Goal: Task Accomplishment & Management: Use online tool/utility

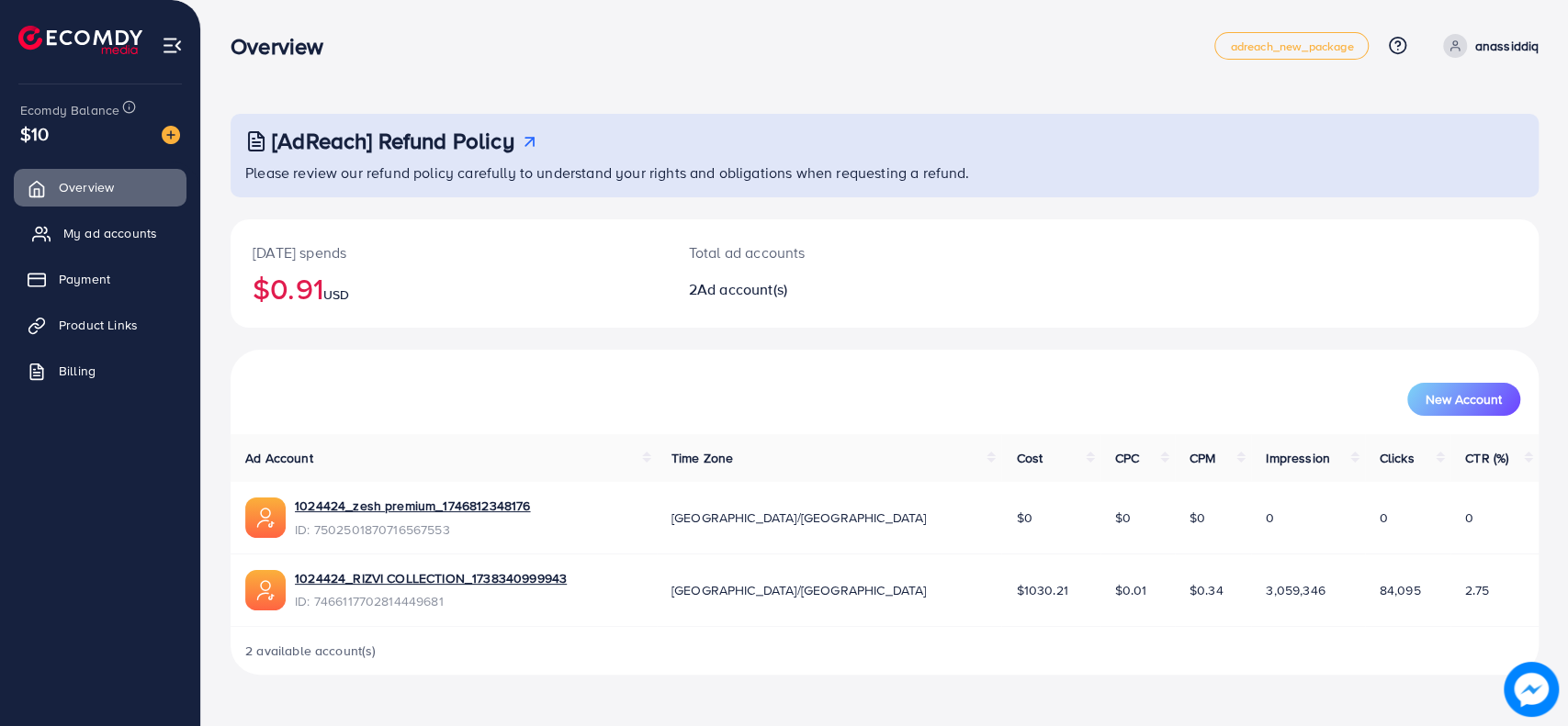
click at [119, 227] on span "My ad accounts" at bounding box center [110, 233] width 94 height 18
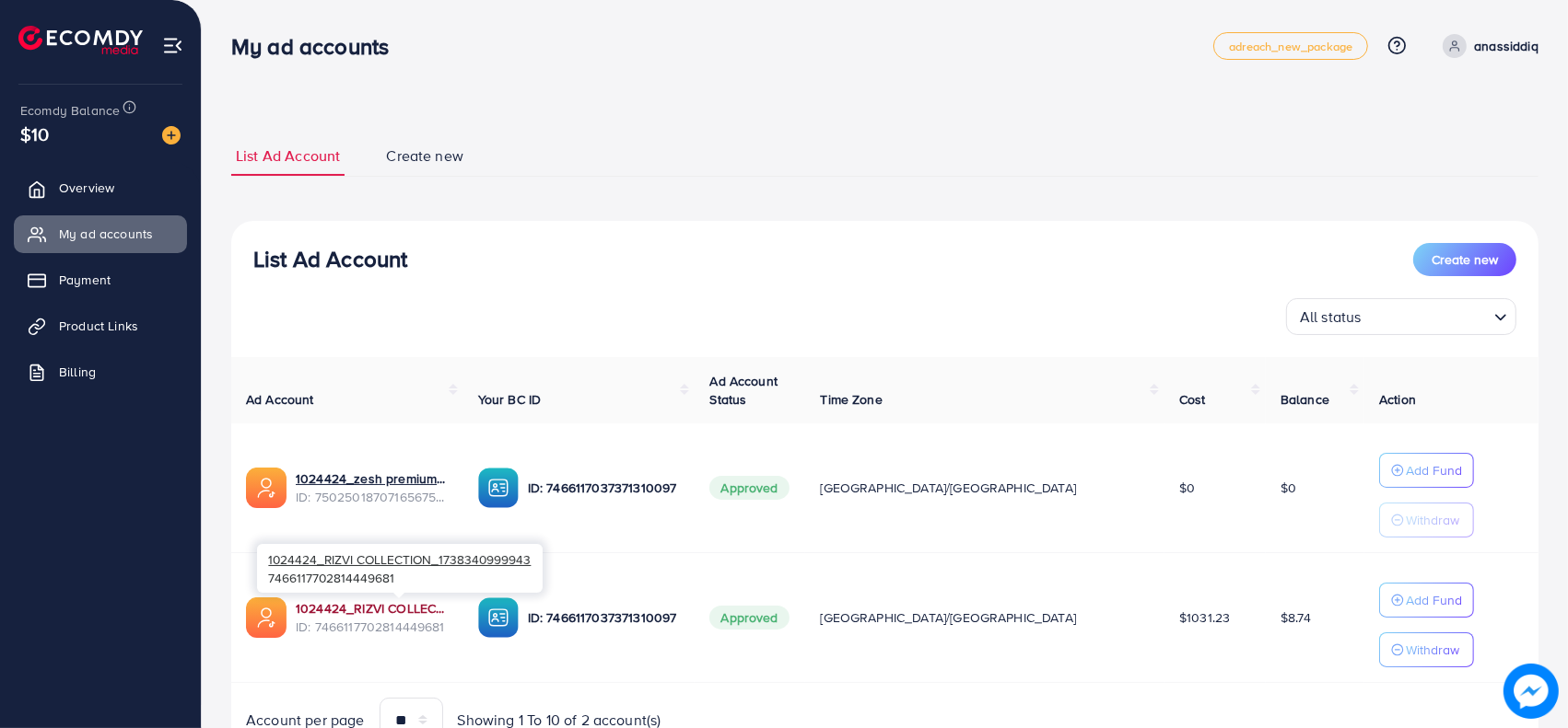
click at [322, 607] on link "1024424_RIZVI COLLECTION_1738340999943" at bounding box center [372, 608] width 153 height 18
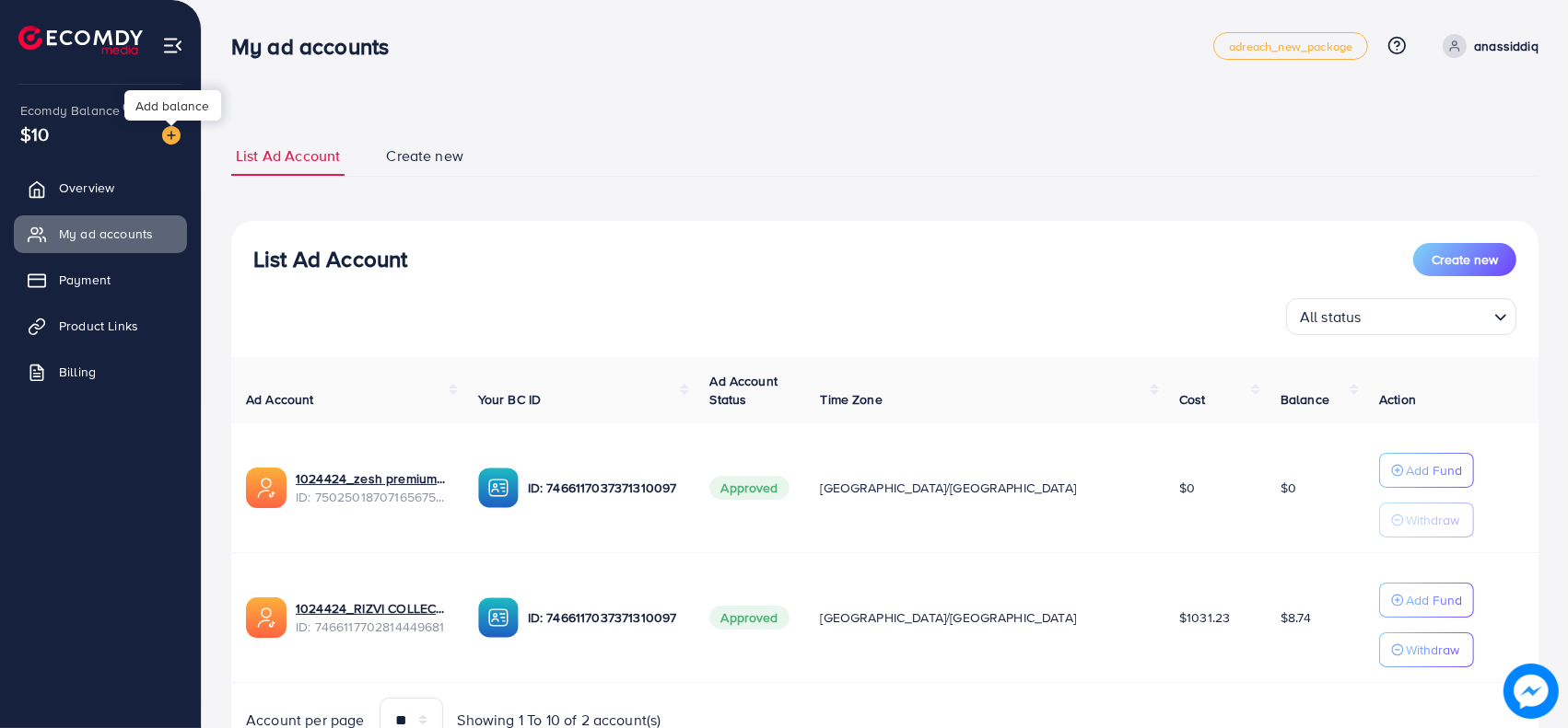
click at [169, 132] on img at bounding box center [171, 134] width 18 height 18
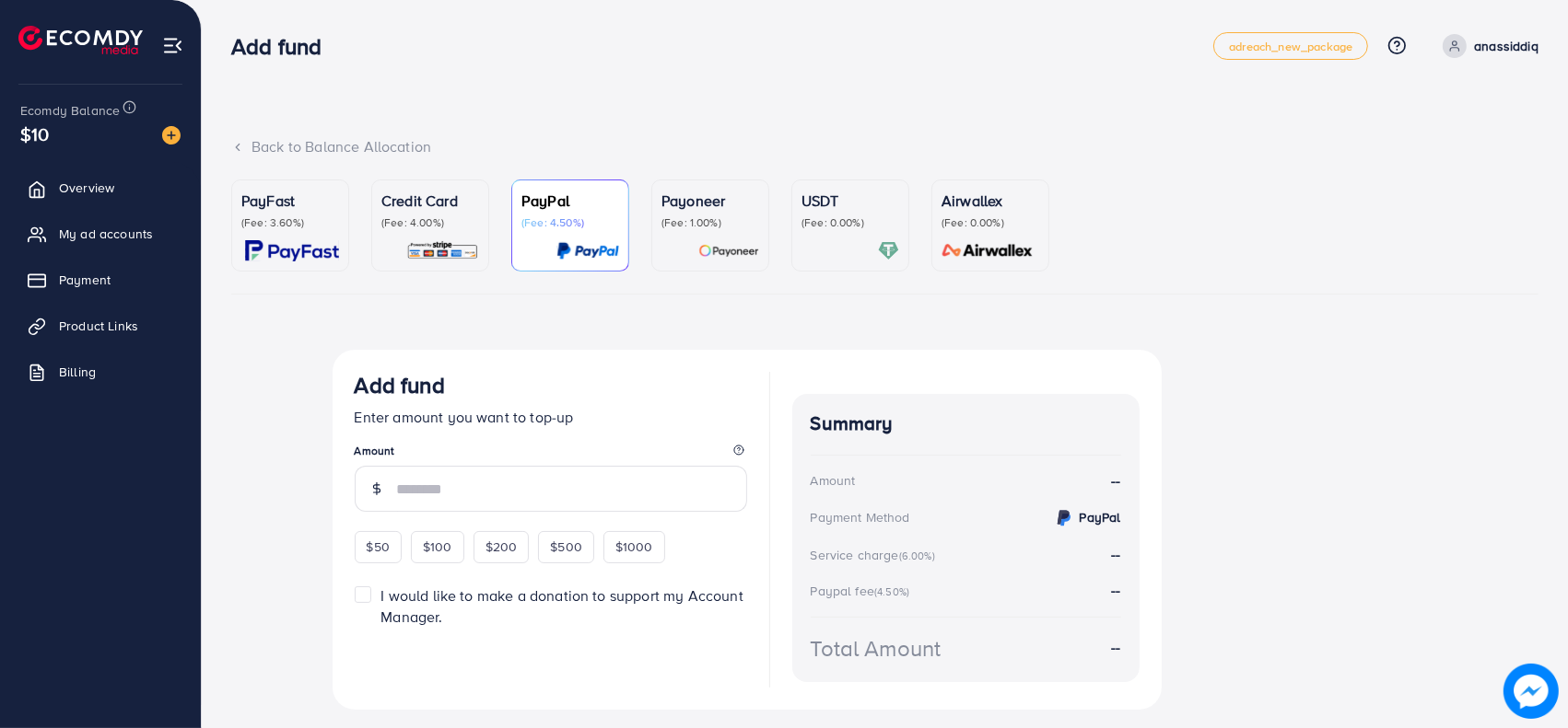
click at [296, 215] on p "(Fee: 3.60%)" at bounding box center [290, 222] width 98 height 14
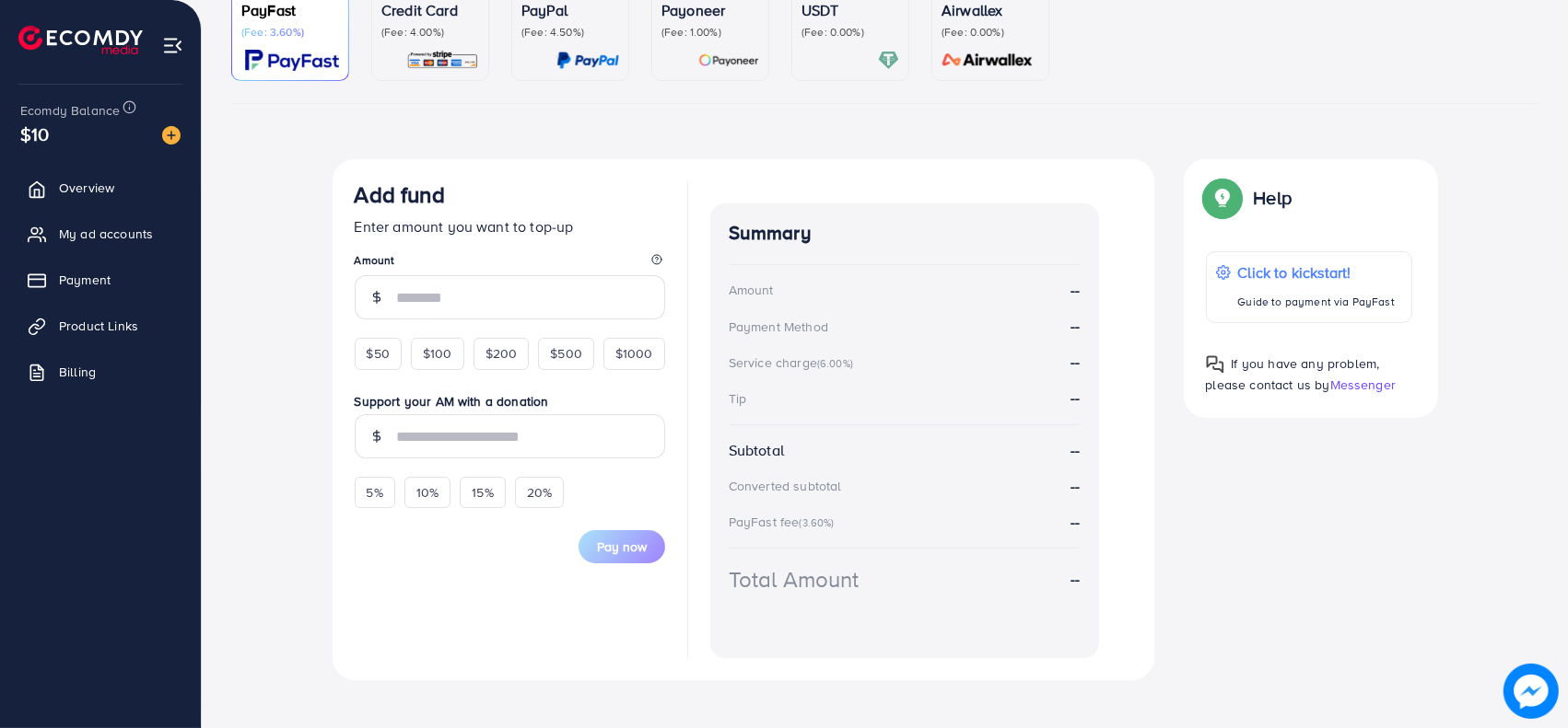
scroll to position [208, 0]
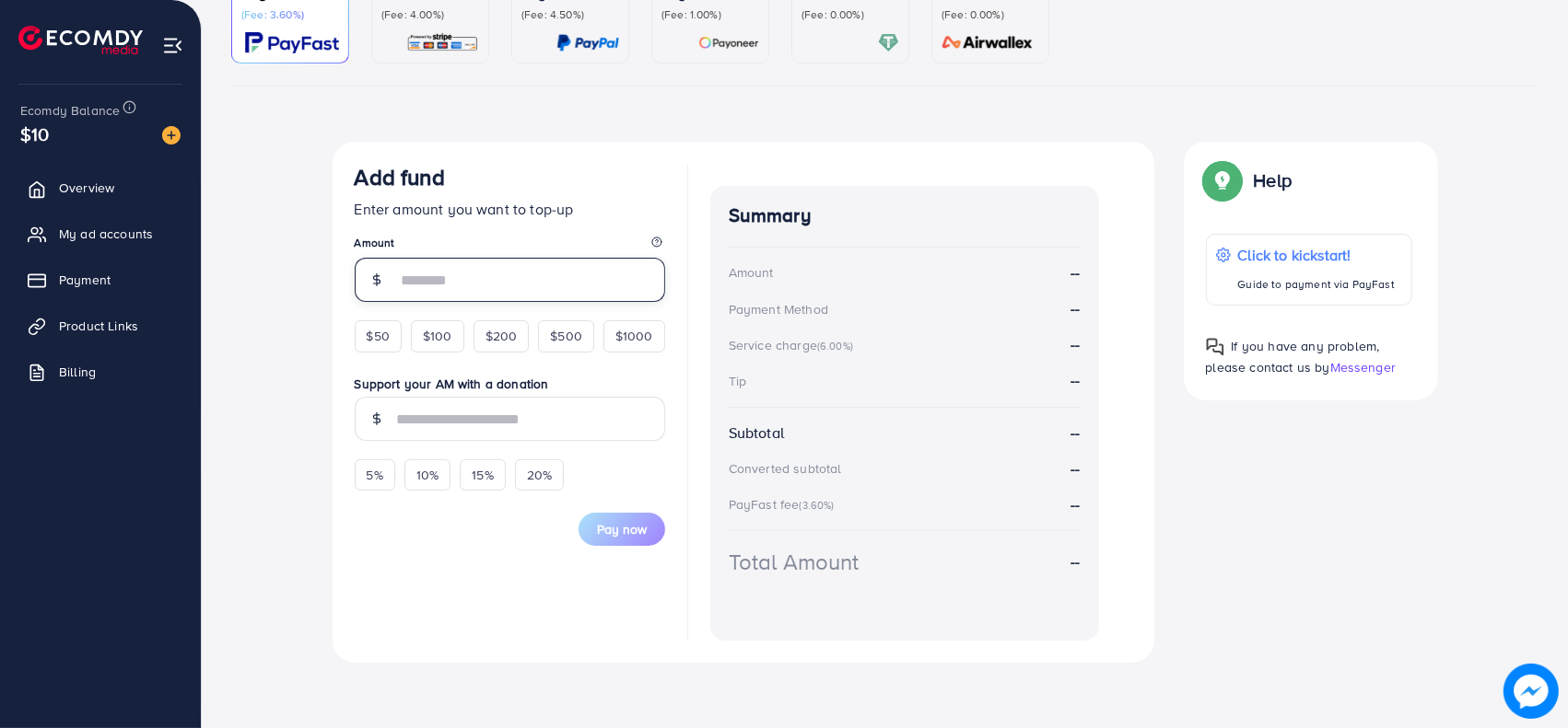
click at [435, 285] on input "number" at bounding box center [530, 279] width 268 height 44
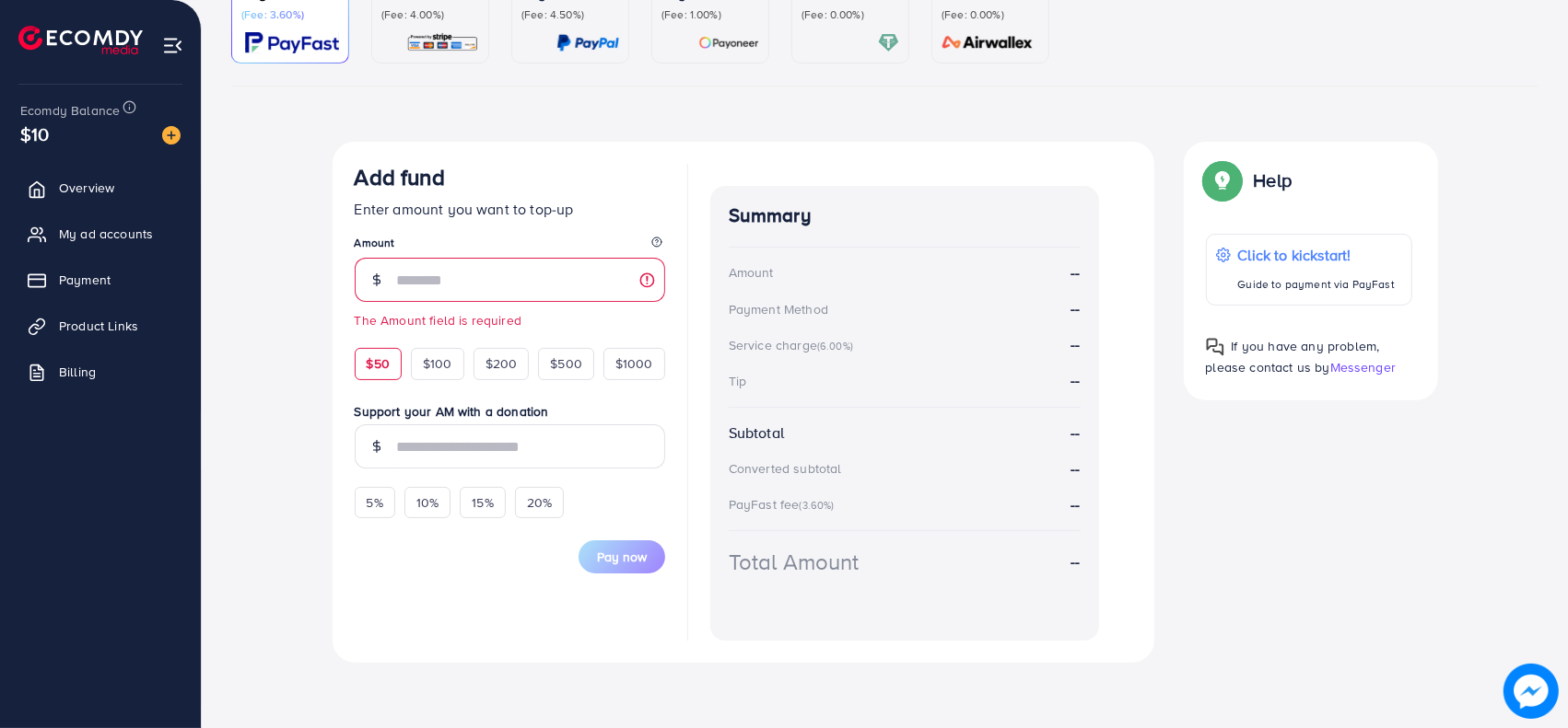
click at [364, 343] on div "$50 $100 $200 $500 $1000" at bounding box center [509, 359] width 310 height 40
click at [433, 370] on span "$100" at bounding box center [437, 363] width 30 height 18
type input "***"
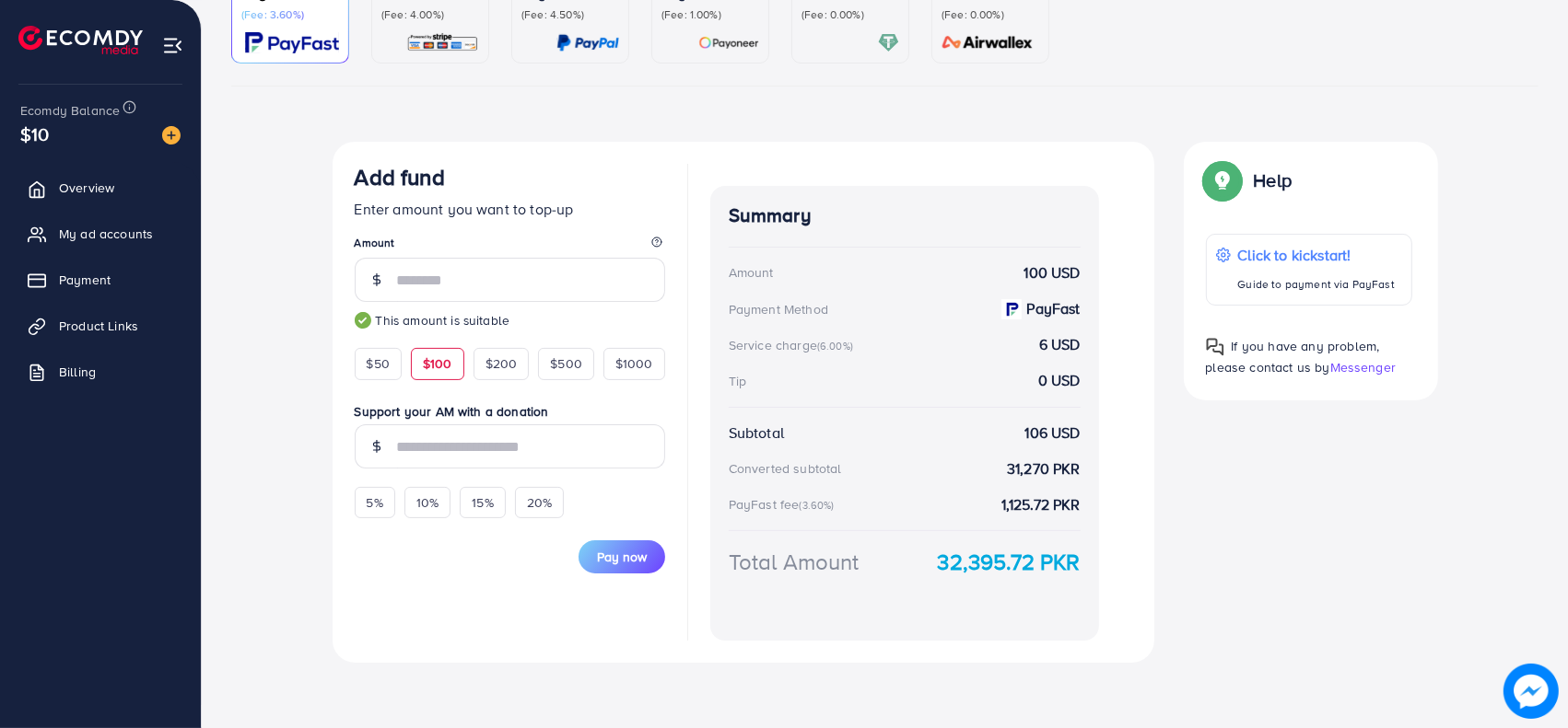
click at [585, 473] on div "Support your AM with a donation 5% 10% 15% 20%" at bounding box center [509, 461] width 310 height 117
click at [972, 558] on strong "32,395.72 PKR" at bounding box center [1009, 563] width 143 height 33
click at [619, 563] on span "Pay now" at bounding box center [622, 556] width 50 height 18
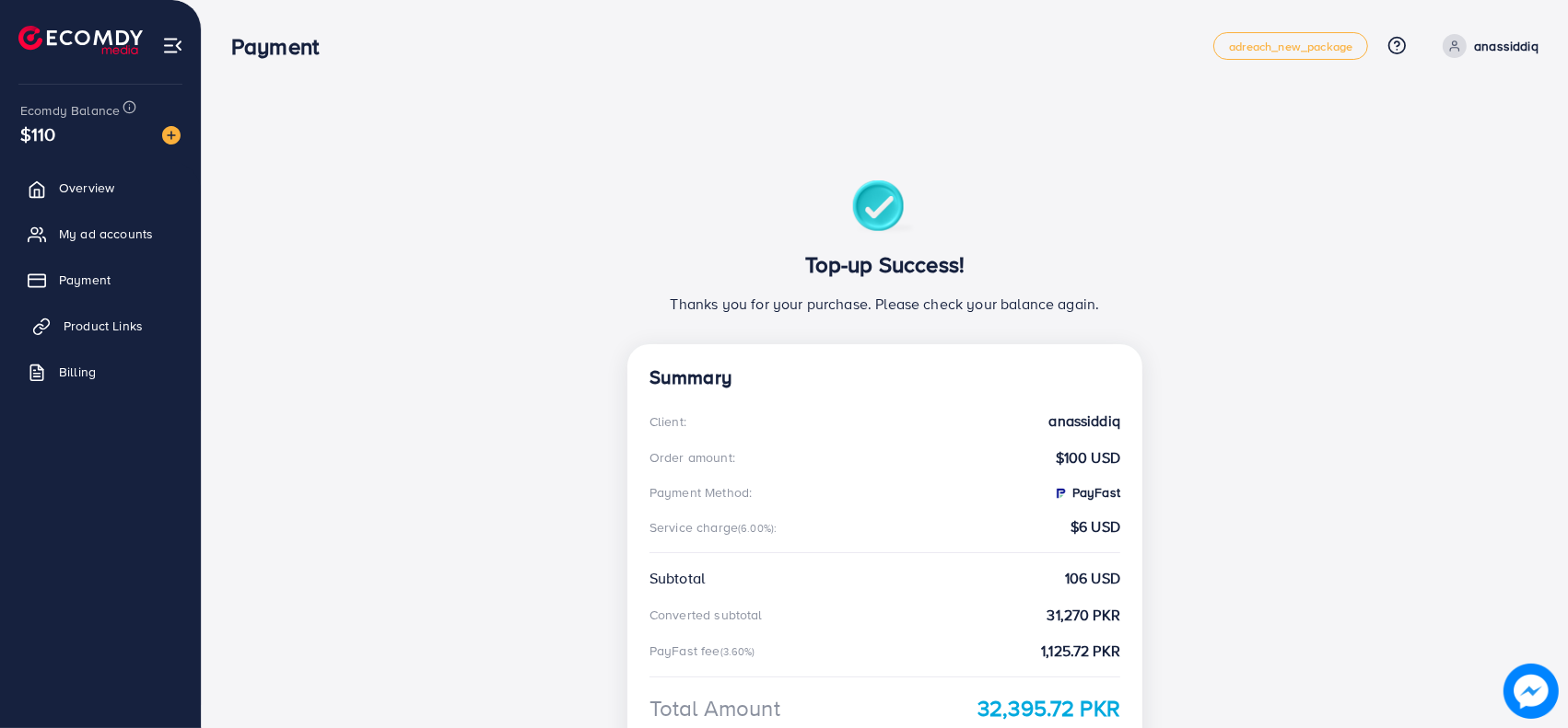
click at [98, 321] on span "Product Links" at bounding box center [103, 326] width 79 height 18
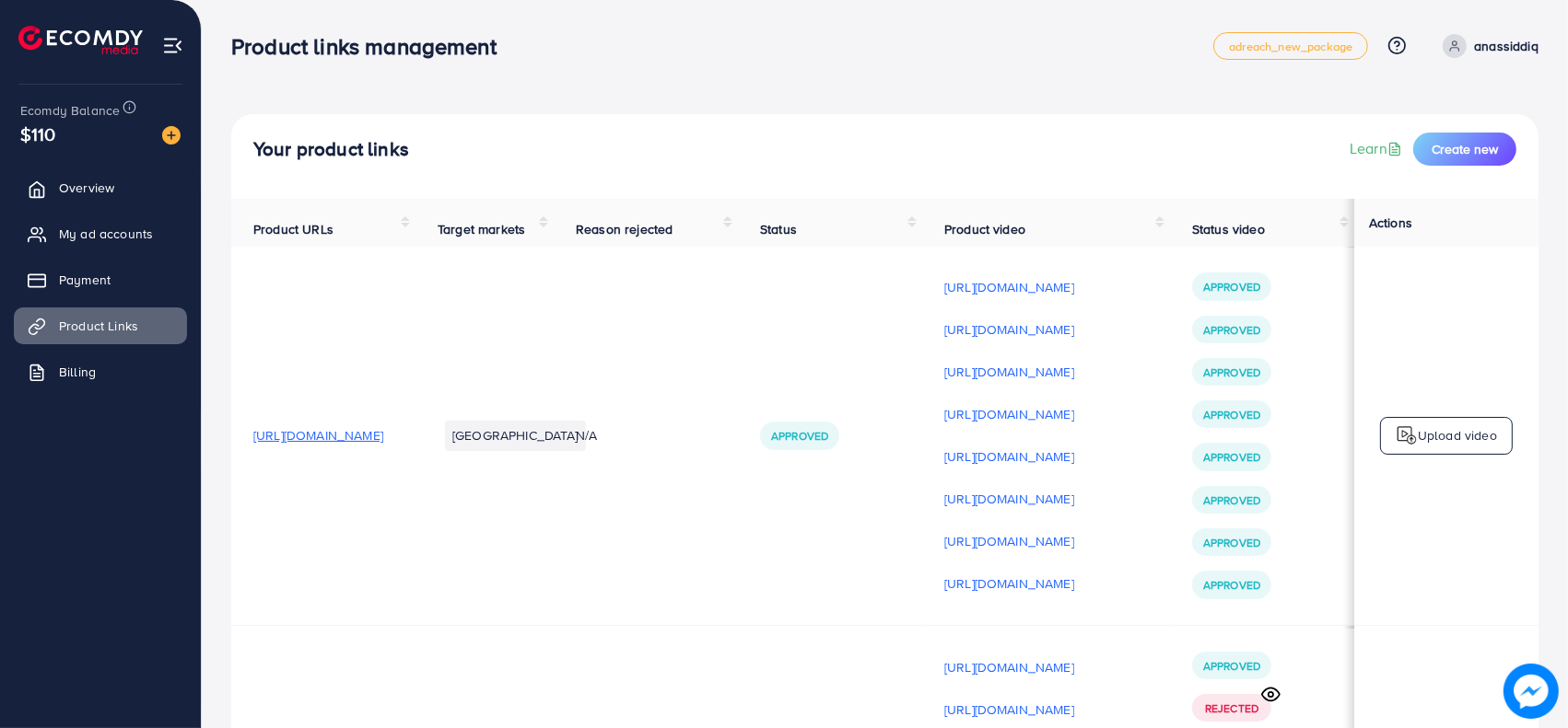
scroll to position [0, 243]
click at [1074, 591] on p "[URL][DOMAIN_NAME]" at bounding box center [1009, 583] width 130 height 22
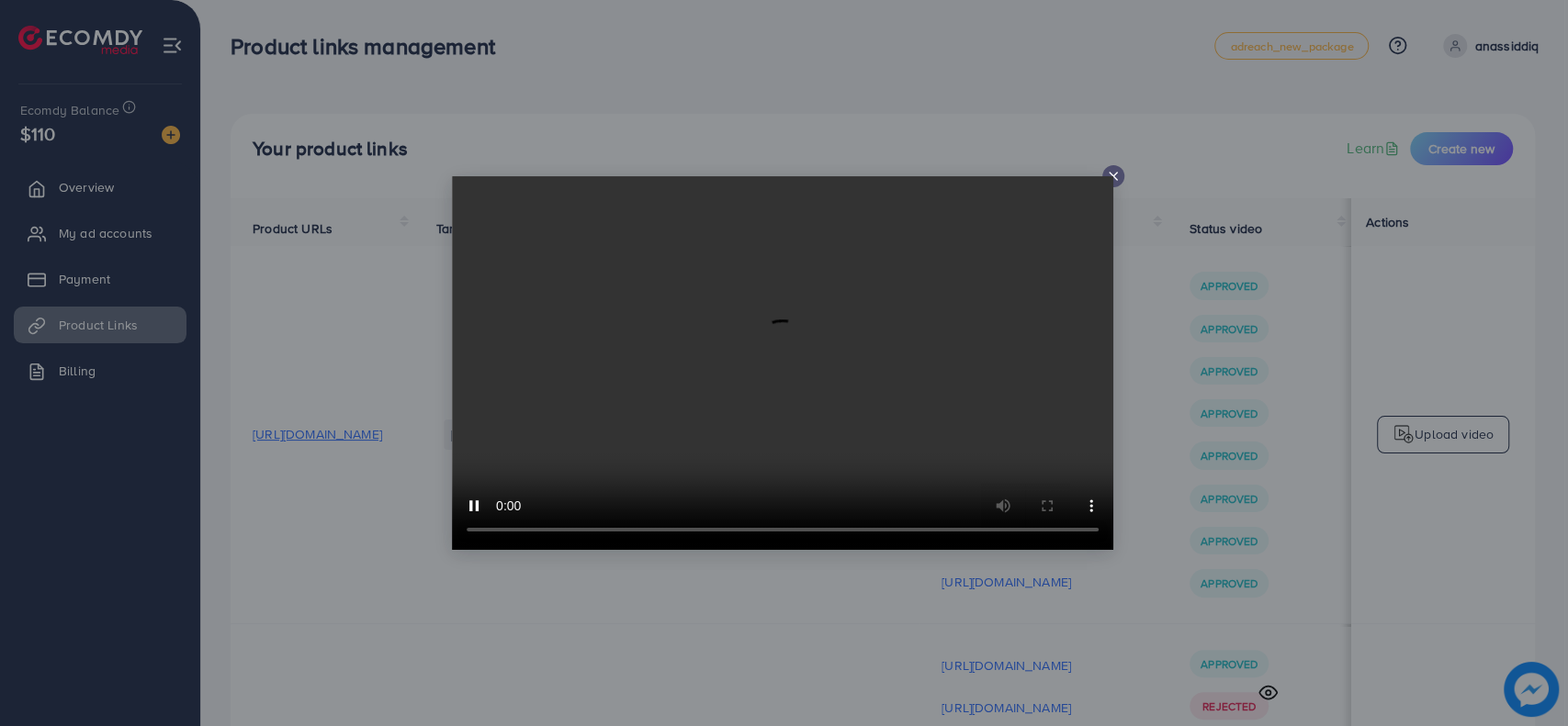
click at [1118, 175] on icon at bounding box center [1113, 175] width 14 height 14
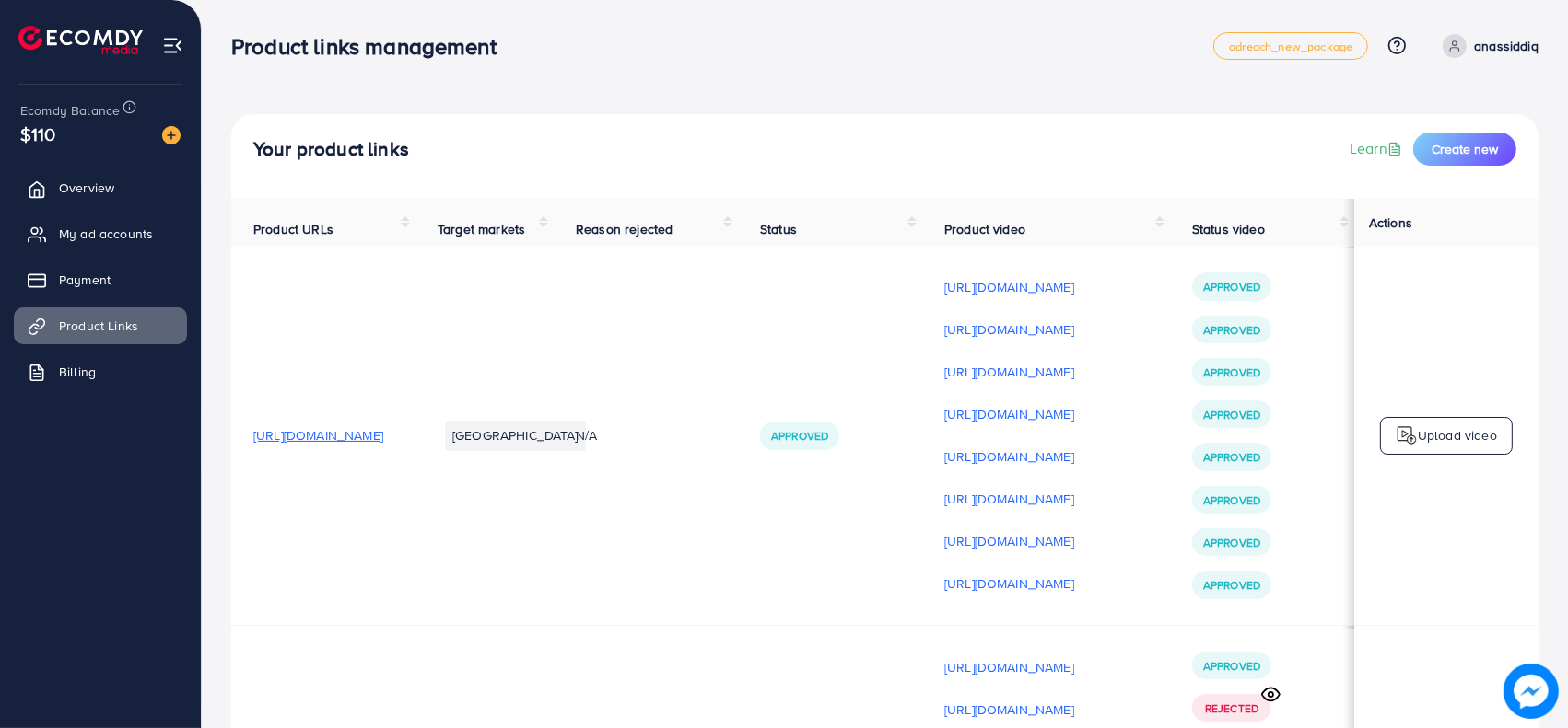
click at [1462, 438] on p "Upload video" at bounding box center [1457, 435] width 79 height 22
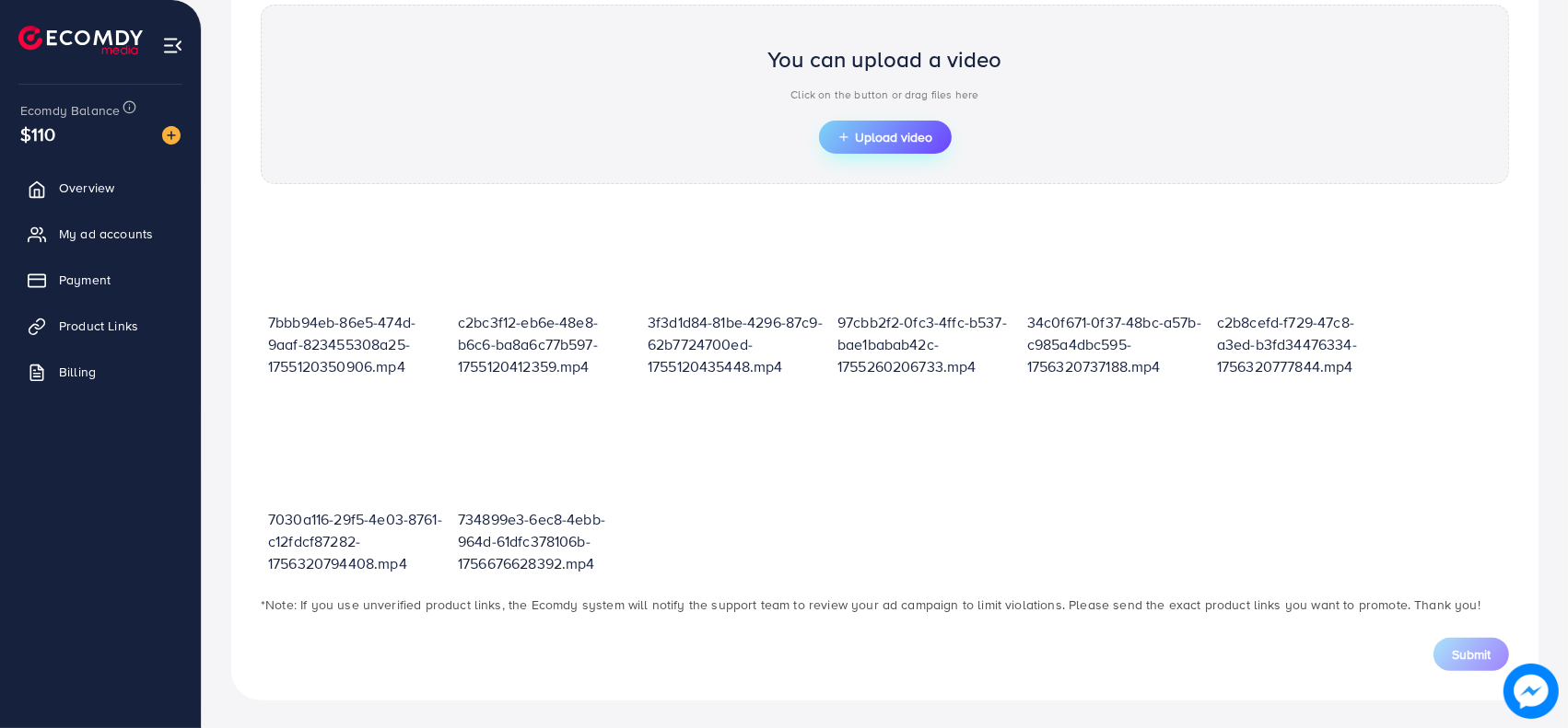
click at [862, 131] on span "Upload video" at bounding box center [885, 136] width 96 height 12
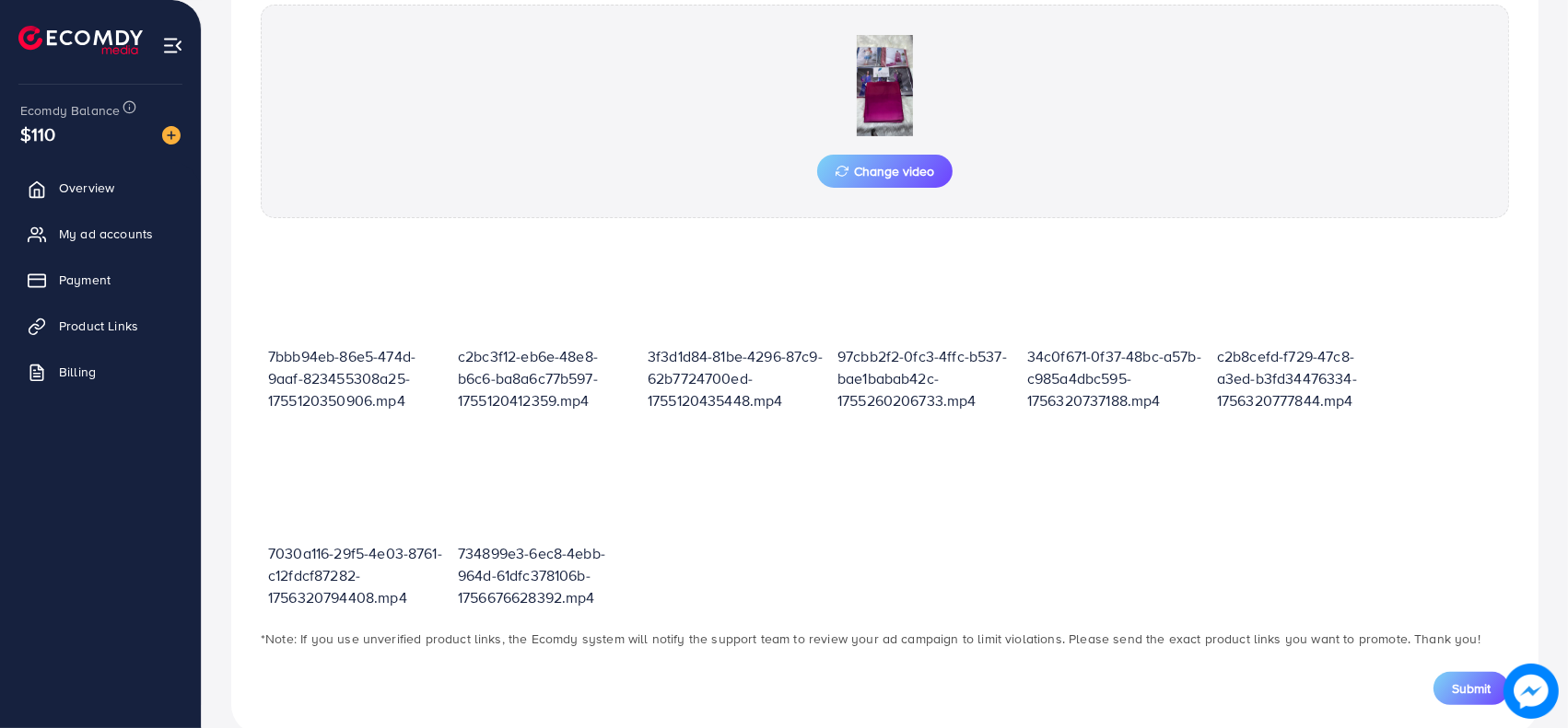
scroll to position [24, 0]
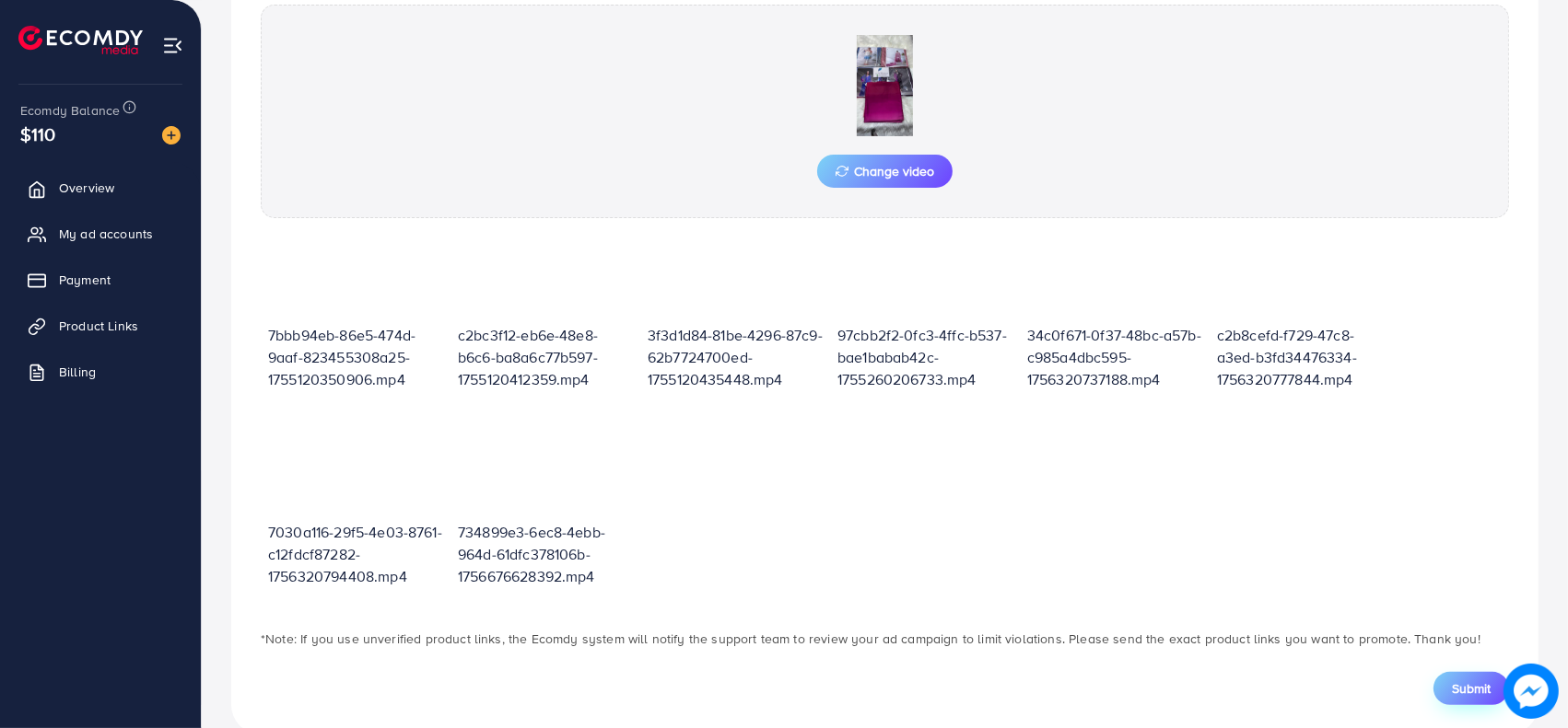
click at [1466, 687] on span "Submit" at bounding box center [1471, 689] width 38 height 18
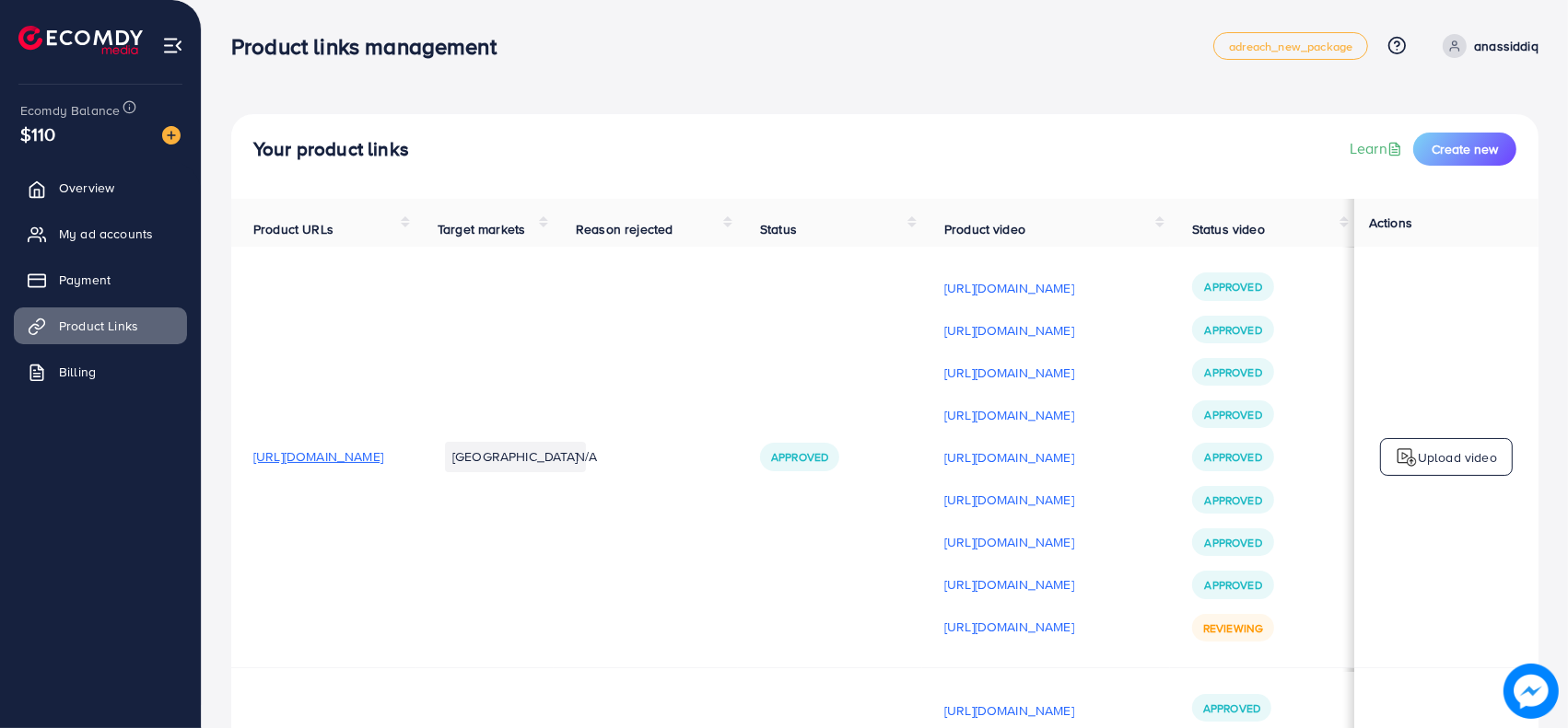
scroll to position [0, 243]
click at [1074, 634] on p "[URL][DOMAIN_NAME]" at bounding box center [1009, 626] width 130 height 22
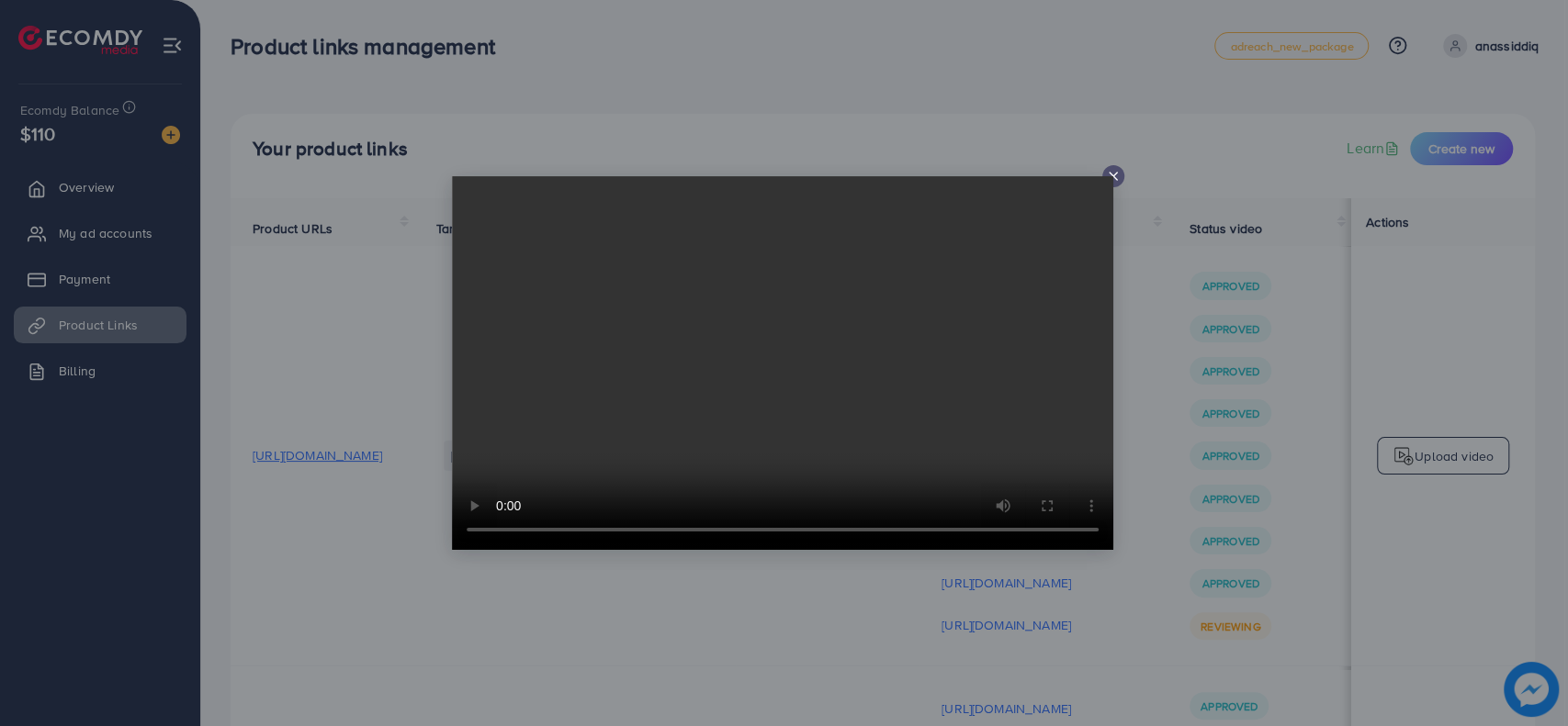
click at [766, 254] on video at bounding box center [783, 363] width 661 height 374
click at [1113, 171] on icon at bounding box center [1113, 175] width 14 height 14
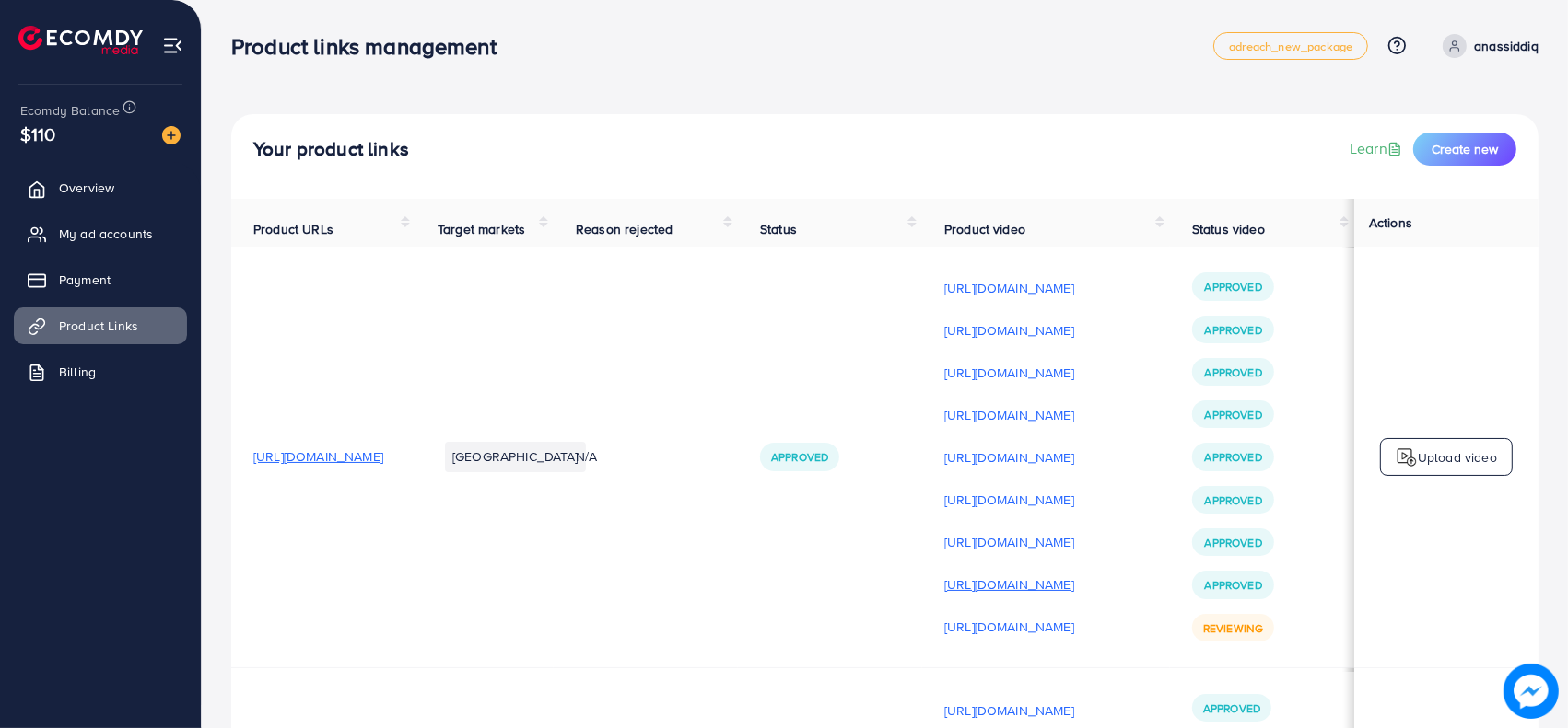
click at [1015, 595] on p "[URL][DOMAIN_NAME]" at bounding box center [1009, 584] width 130 height 22
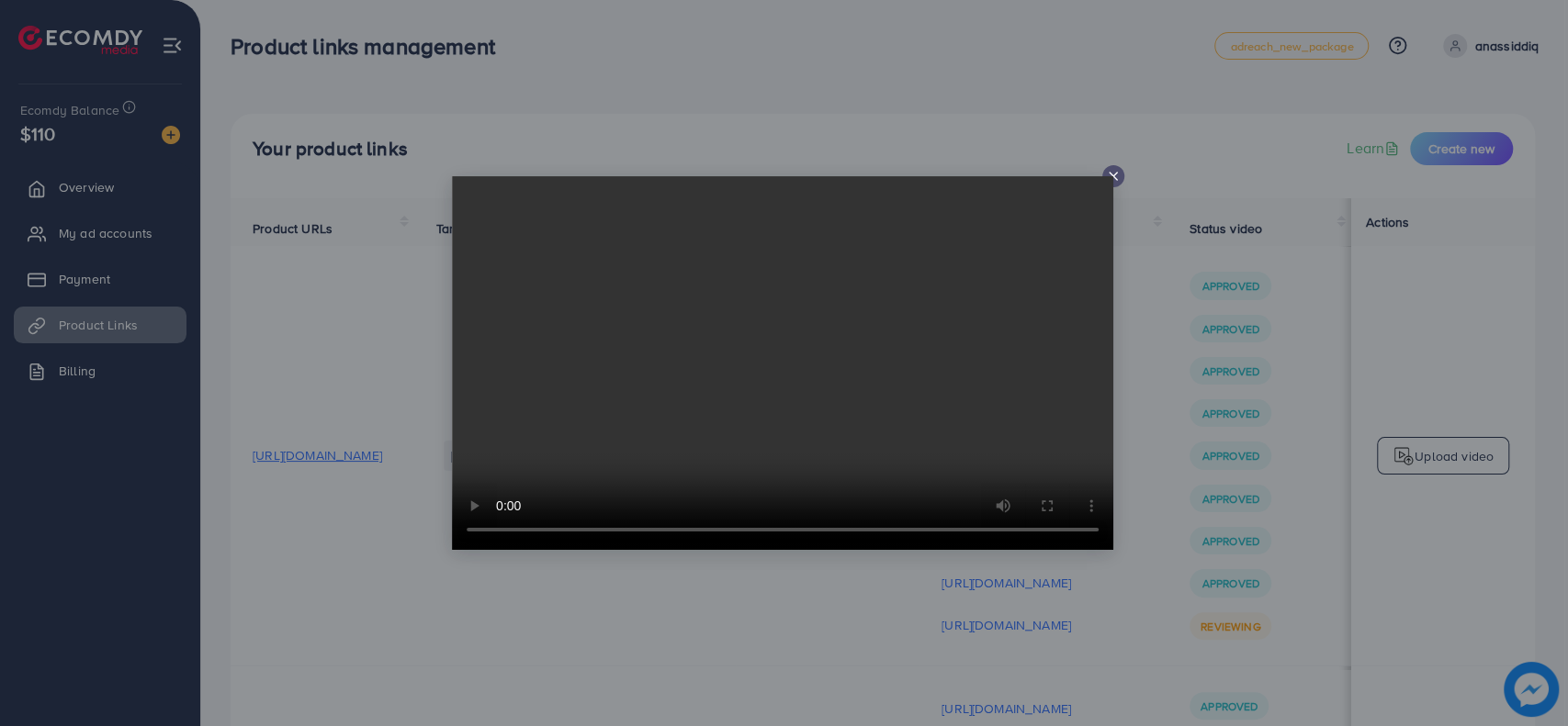
click at [1106, 171] on icon at bounding box center [1113, 175] width 14 height 14
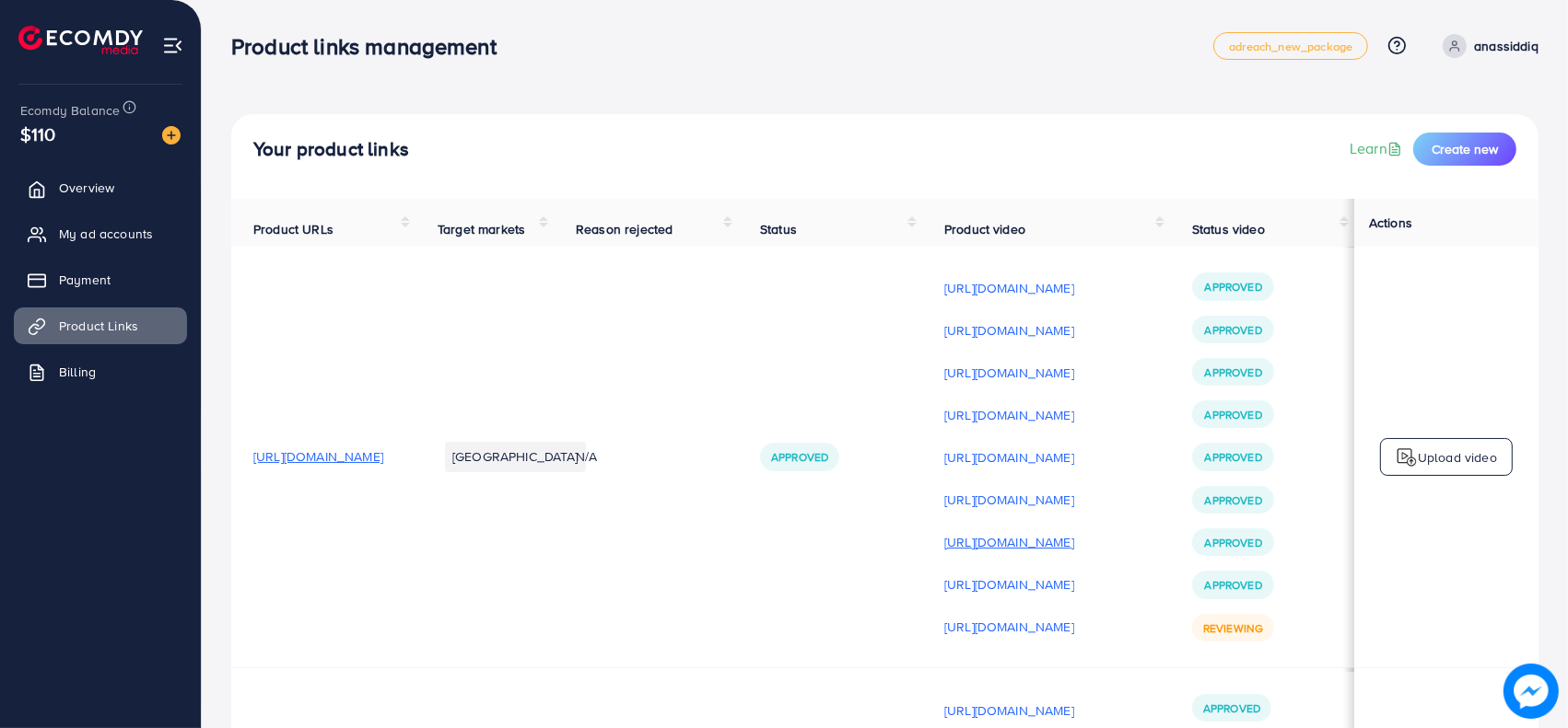
click at [1061, 553] on p "[URL][DOMAIN_NAME]" at bounding box center [1009, 542] width 130 height 22
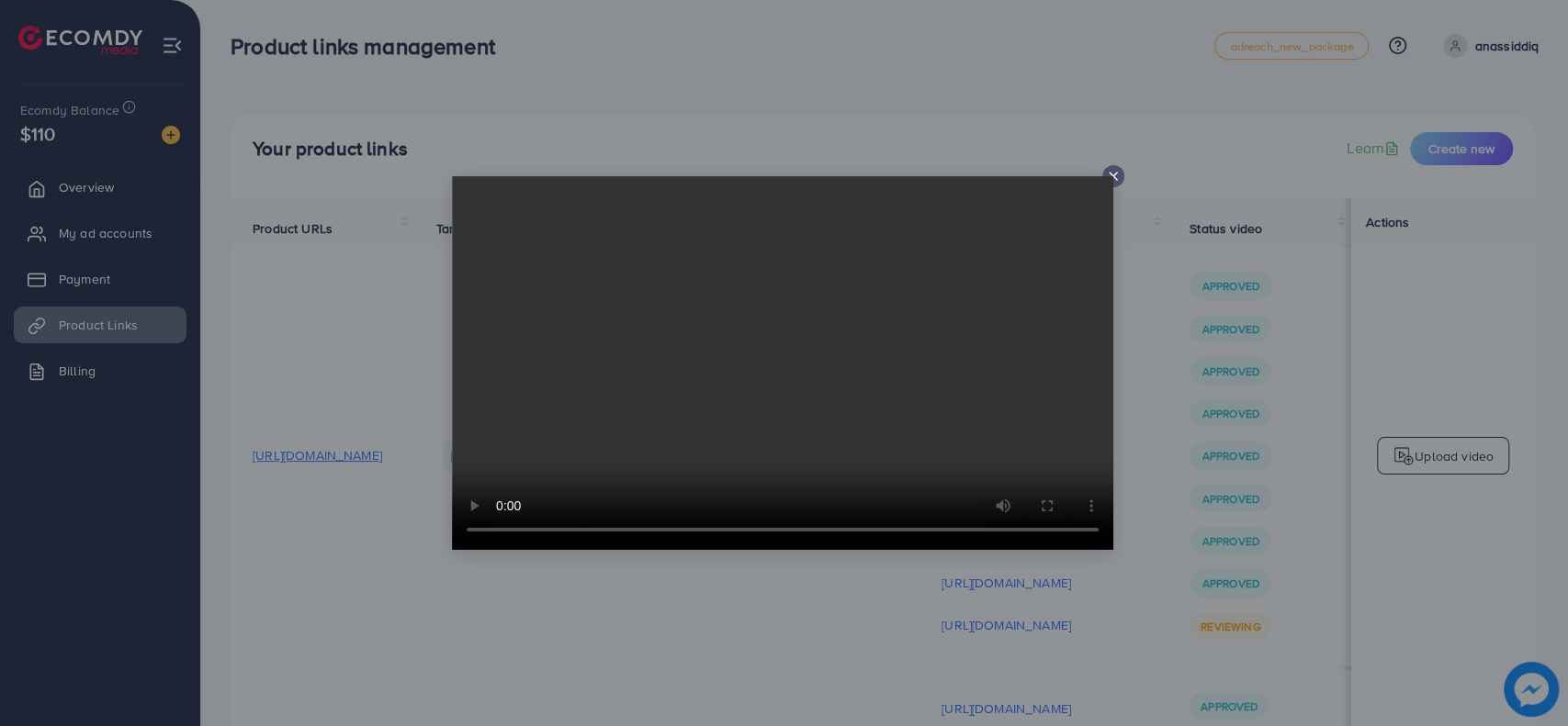
click at [1111, 178] on video at bounding box center [783, 363] width 661 height 374
click at [1111, 169] on icon at bounding box center [1113, 175] width 14 height 14
